Goal: Task Accomplishment & Management: Complete application form

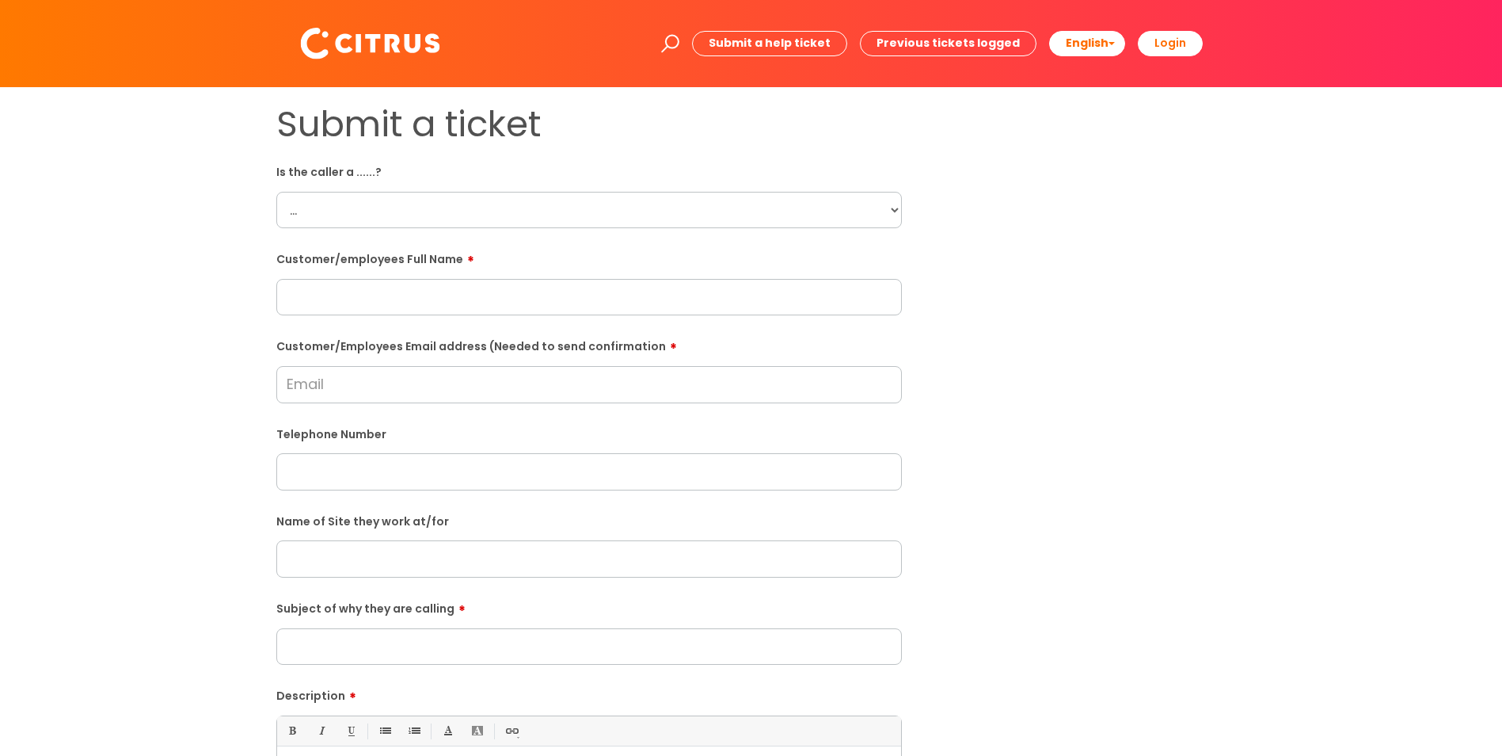
click at [579, 211] on select "... Citrus Customer Citrus Employee [DEMOGRAPHIC_DATA] Supplier" at bounding box center [589, 210] width 626 height 36
select select "Citrus Employee"
click at [276, 192] on select "... Citrus Customer Citrus Employee [DEMOGRAPHIC_DATA] Supplier" at bounding box center [589, 210] width 626 height 36
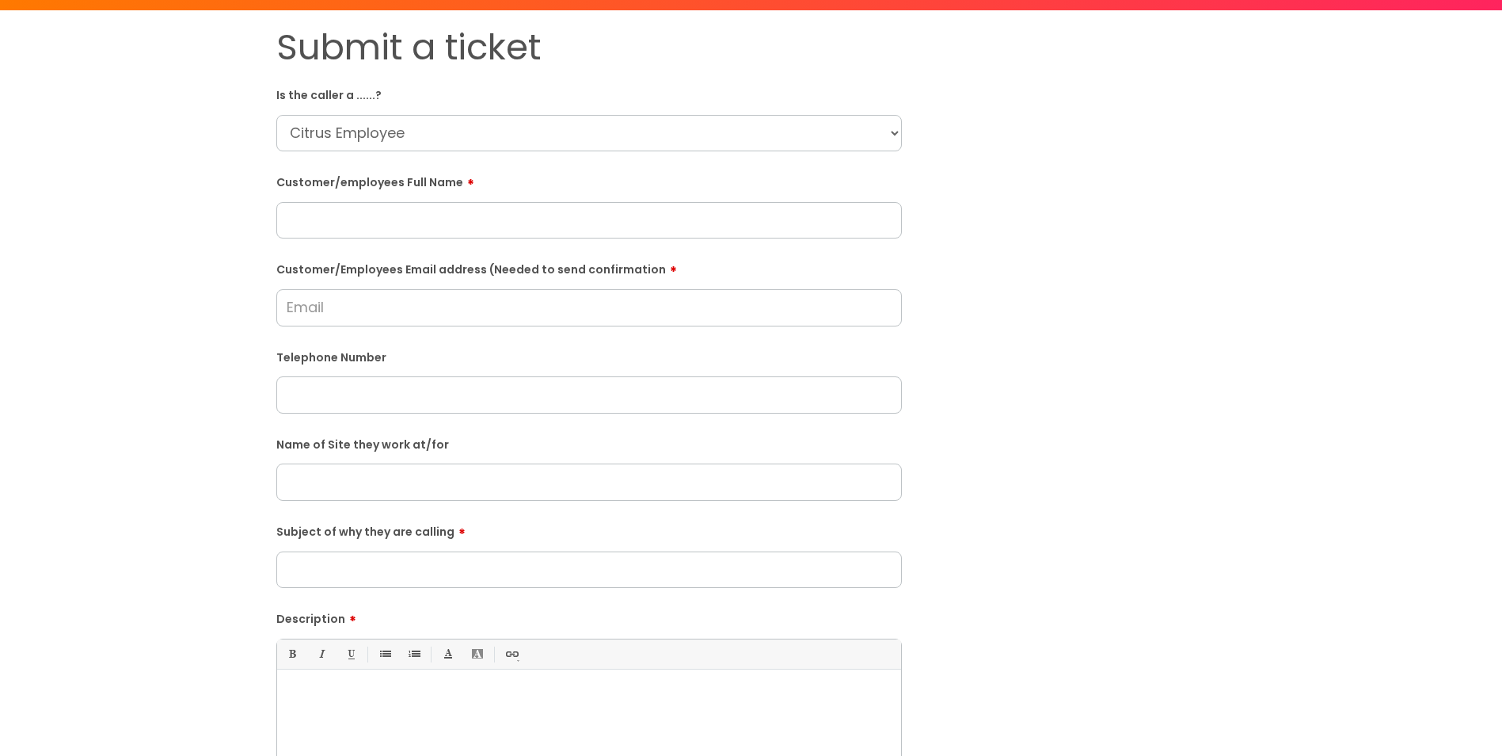
scroll to position [238, 0]
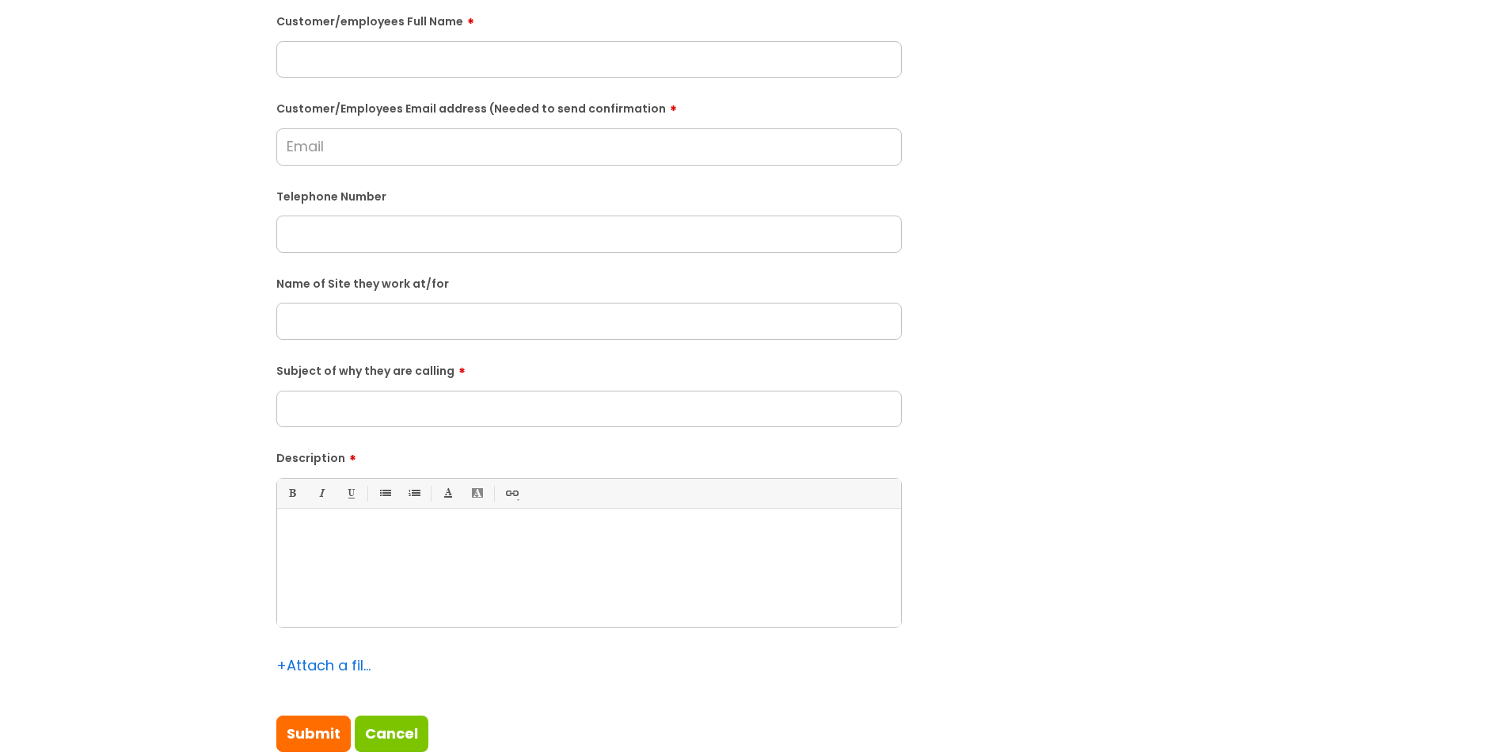
click at [398, 560] on div at bounding box center [589, 571] width 624 height 109
click at [519, 562] on div "She has covid and is unwell and" at bounding box center [589, 571] width 624 height 109
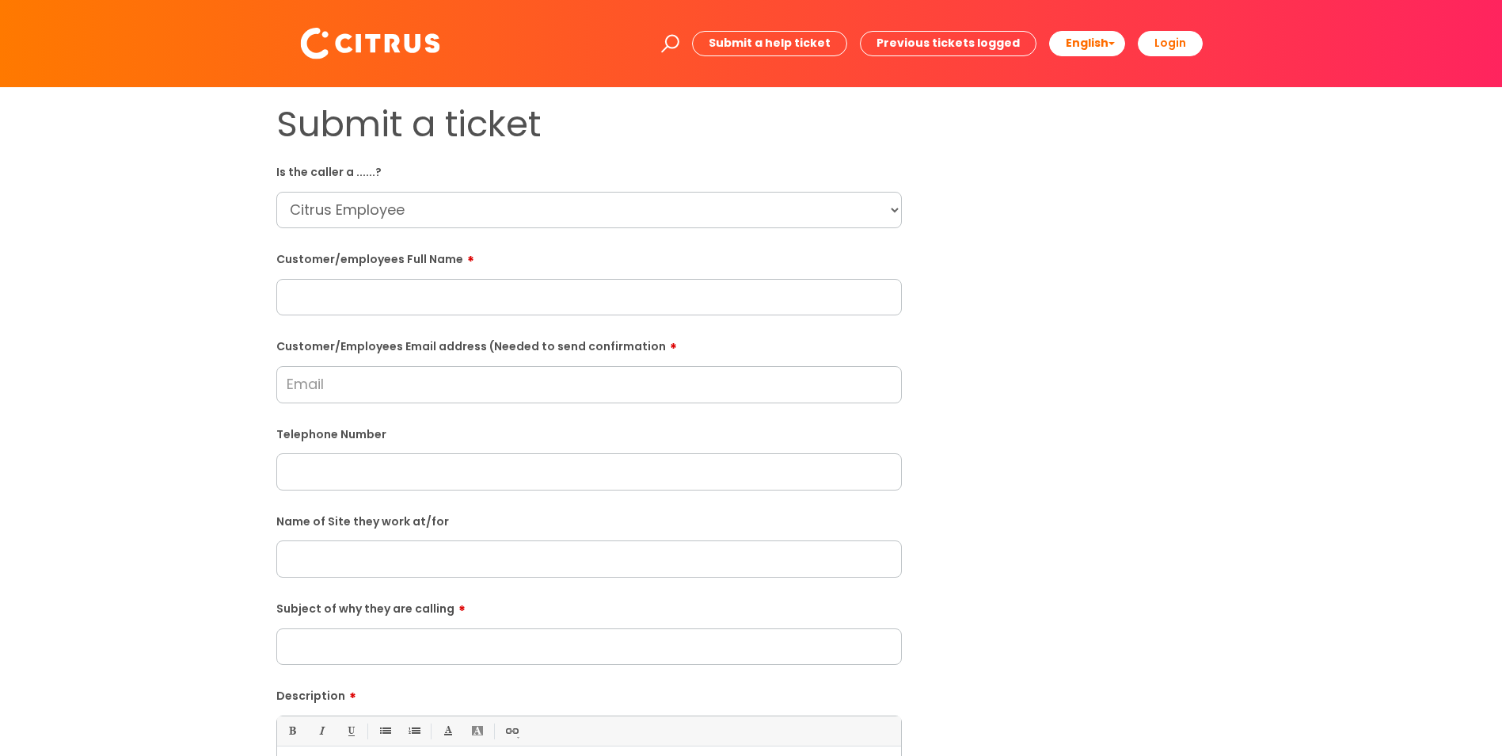
click at [344, 310] on input "text" at bounding box center [589, 297] width 626 height 36
paste input "[PERSON_NAME]"
type input "[PERSON_NAME]"
click at [352, 380] on input "Customer/Employees Email address (Needed to send confirmation" at bounding box center [589, 384] width 626 height 36
paste input "[EMAIL_ADDRESS][DOMAIN_NAME]"
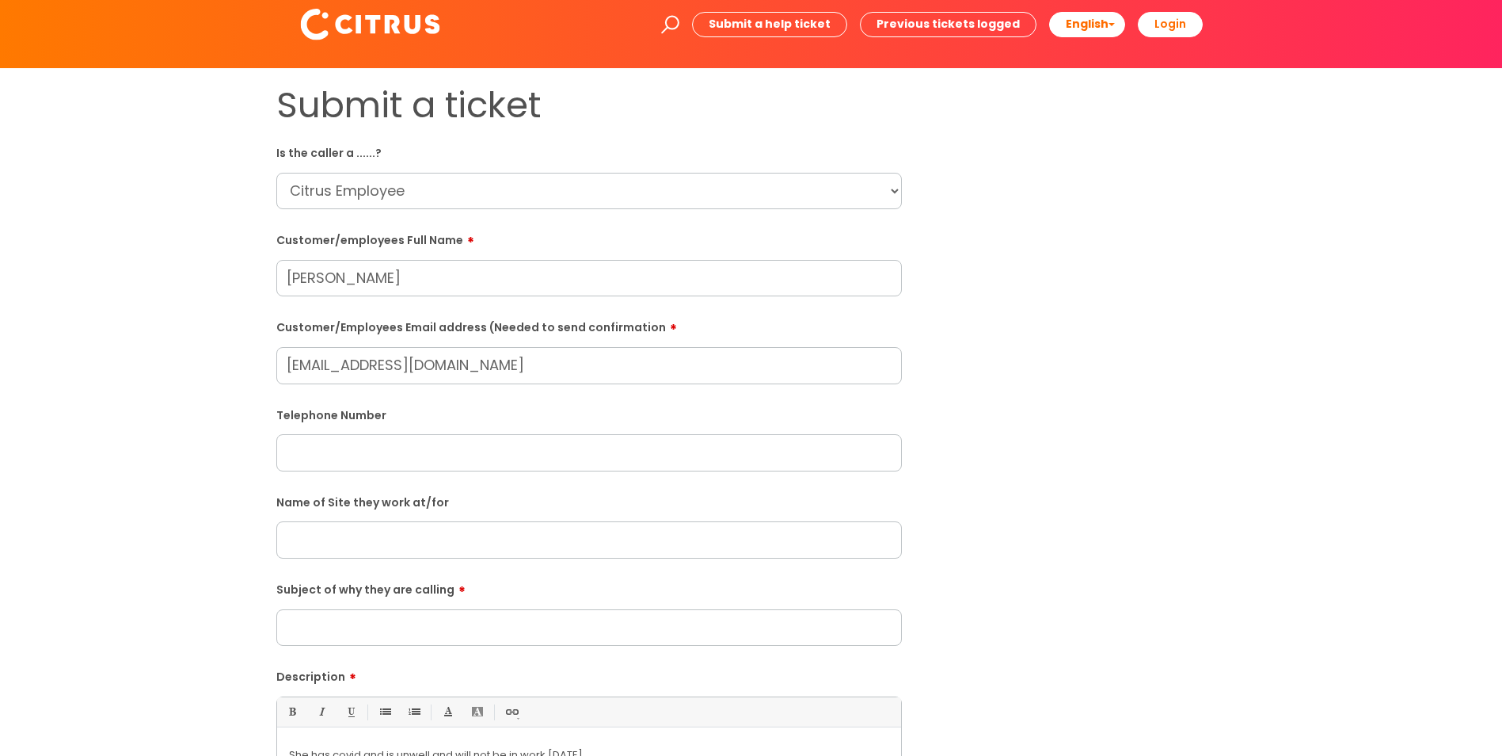
scroll to position [79, 0]
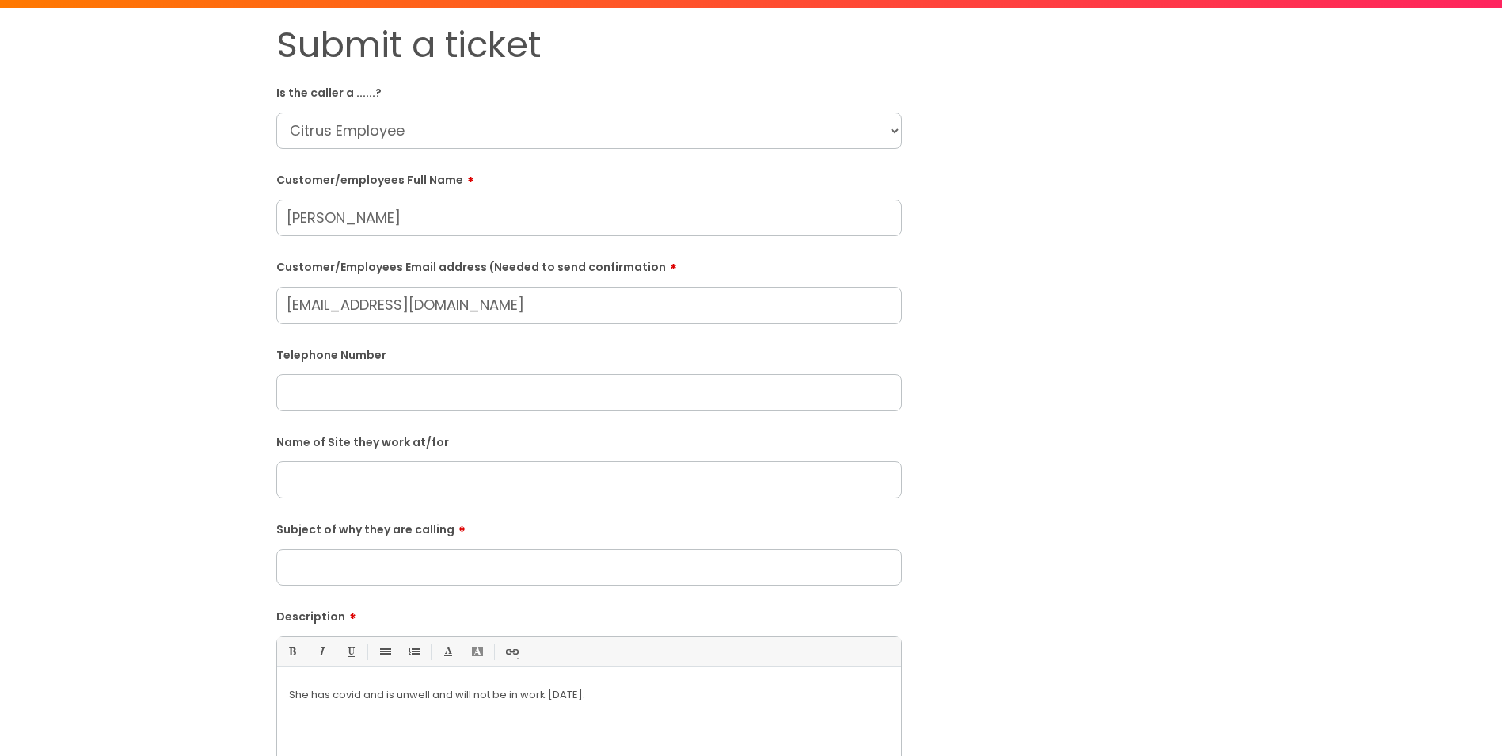
type input "[EMAIL_ADDRESS][DOMAIN_NAME]"
drag, startPoint x: 379, startPoint y: 482, endPoint x: 353, endPoint y: 474, distance: 27.3
click at [379, 482] on input "text" at bounding box center [589, 479] width 626 height 36
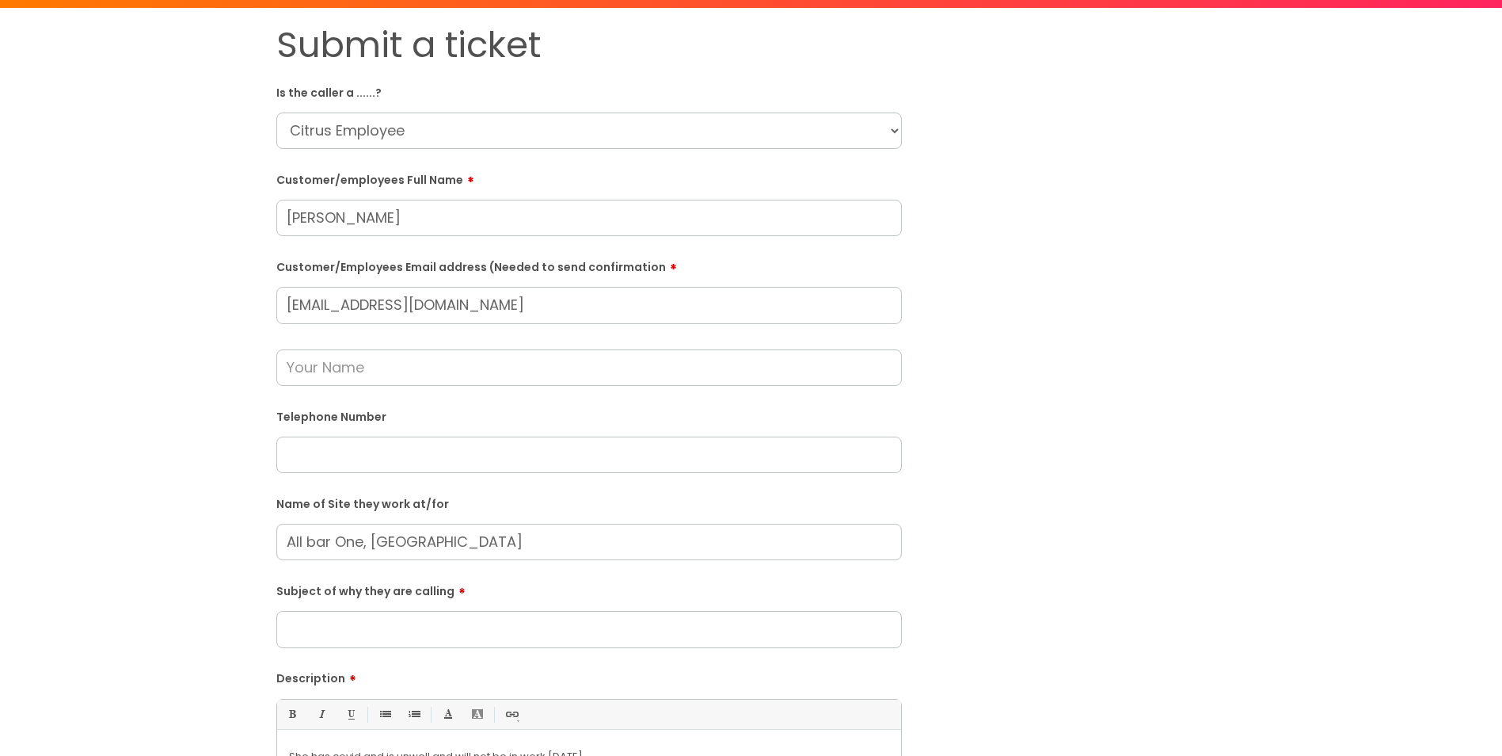
click at [308, 540] on input "All bar One, [GEOGRAPHIC_DATA]" at bounding box center [589, 541] width 626 height 36
type input "All Bar One, [GEOGRAPHIC_DATA]"
click at [325, 377] on input "text" at bounding box center [589, 367] width 626 height 36
type input "[PERSON_NAME]"
click at [402, 451] on input "text" at bounding box center [589, 454] width 626 height 36
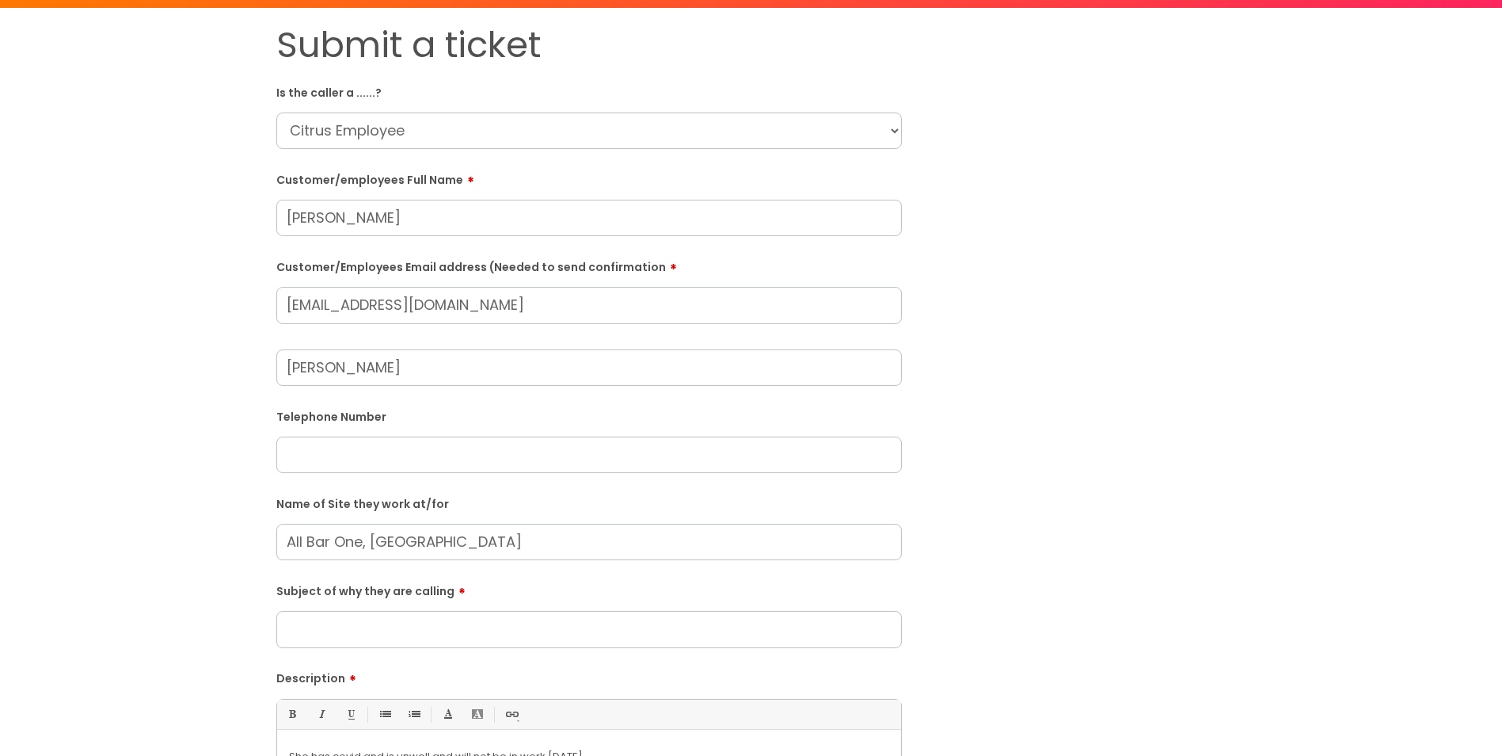
paste input "07306886553"
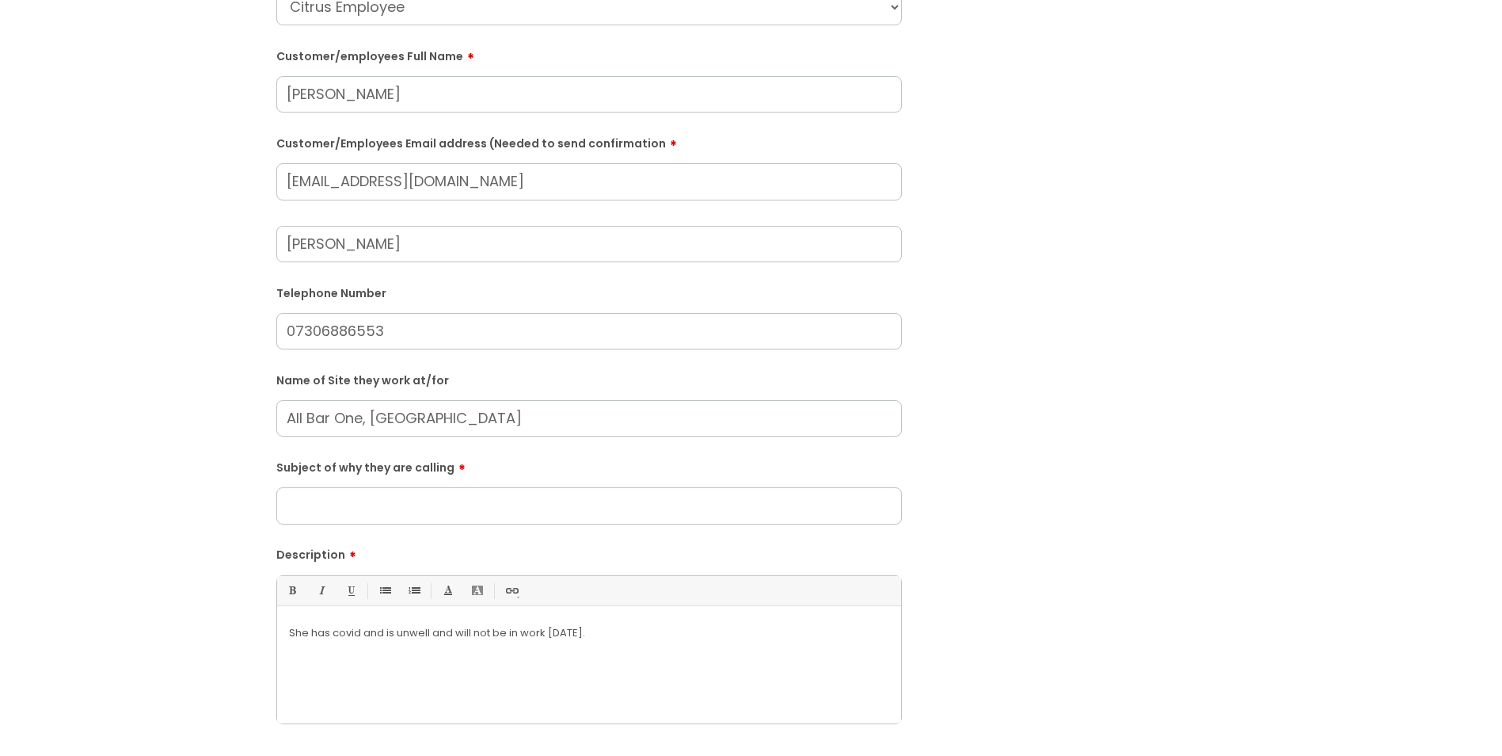
scroll to position [238, 0]
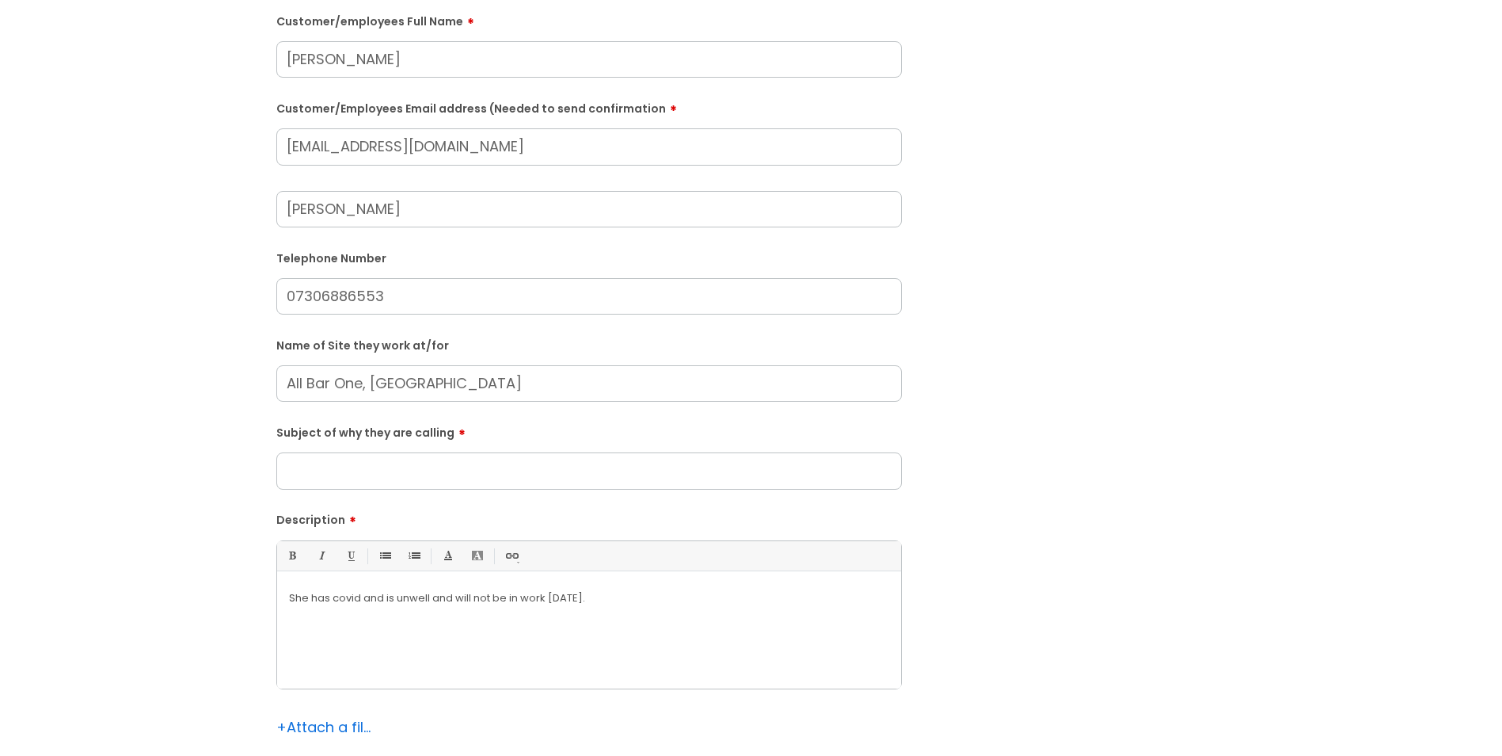
type input "07306886553"
click at [422, 476] on input "Subject of why they are calling" at bounding box center [589, 470] width 626 height 36
type input "Absence"
click at [674, 577] on p "She has covid and is unwell and will not be in work [DATE]." at bounding box center [589, 598] width 600 height 14
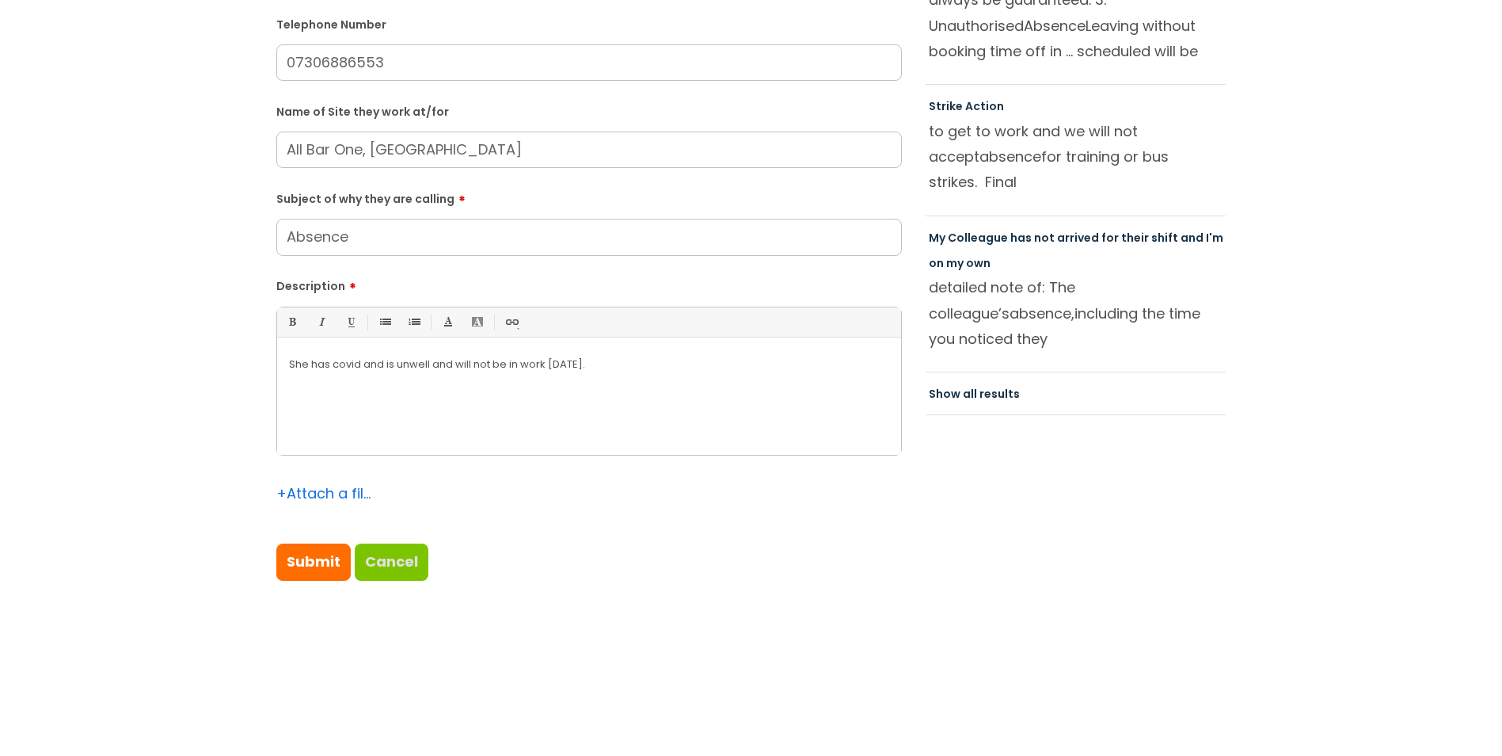
scroll to position [475, 0]
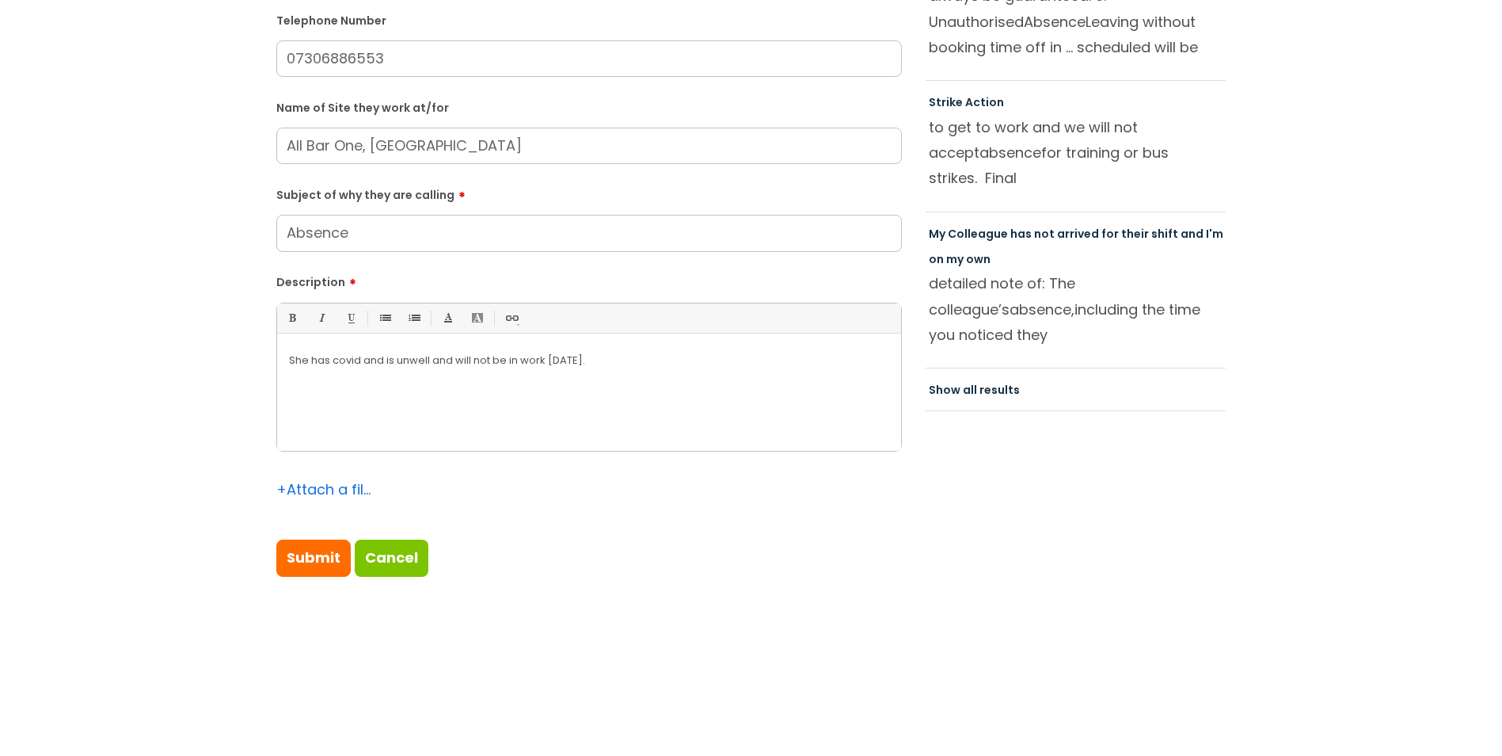
click at [622, 390] on div "She has covid and is unwell and will not be in work [DATE]." at bounding box center [589, 395] width 624 height 109
click at [394, 360] on p "She has covid and is unwell and will not be in work [DATE]." at bounding box center [589, 360] width 600 height 14
click at [472, 360] on p "She has covid and is very unwell and will not be in work [DATE]." at bounding box center [589, 360] width 600 height 14
click at [322, 562] on input "Submit" at bounding box center [313, 557] width 74 height 36
type input "Please Wait..."
